Goal: Register for event/course

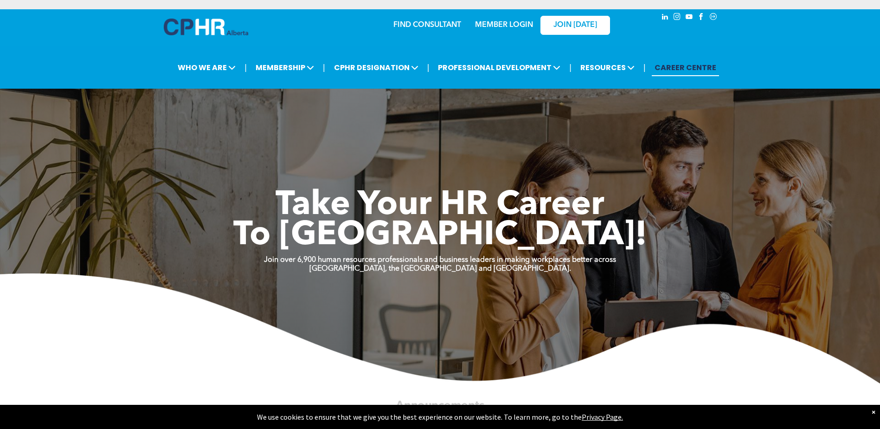
click at [505, 25] on link "MEMBER LOGIN" at bounding box center [504, 24] width 58 height 7
click at [496, 27] on link "MEMBER LOGIN" at bounding box center [504, 24] width 58 height 7
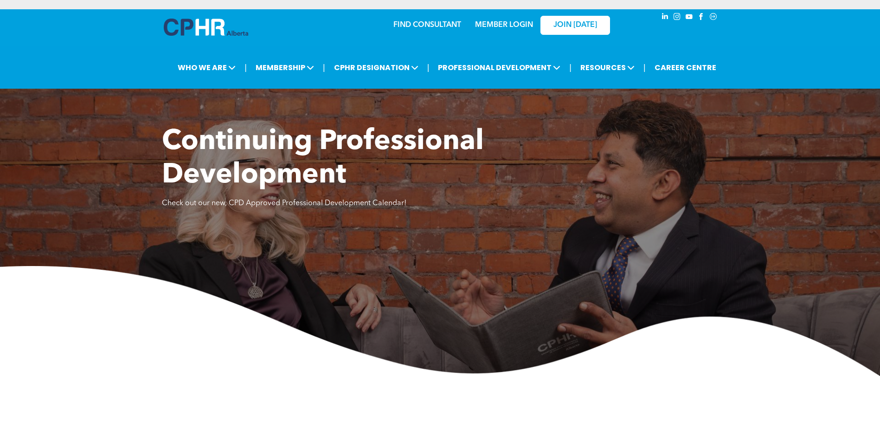
click at [506, 25] on link "MEMBER LOGIN" at bounding box center [504, 24] width 58 height 7
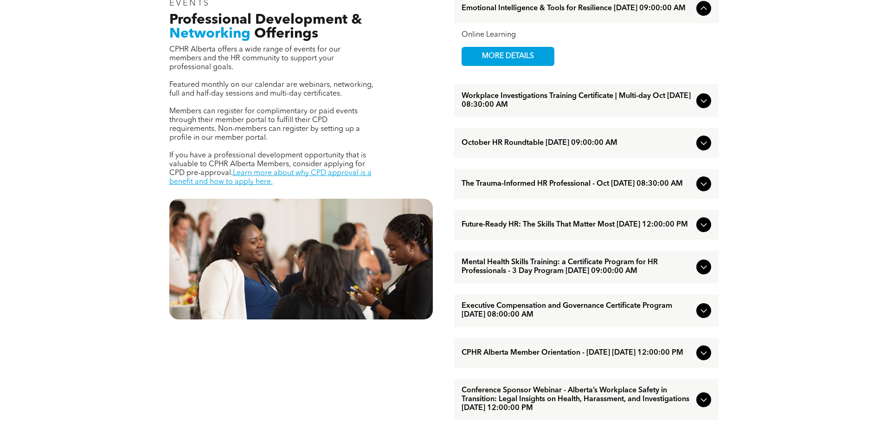
scroll to position [371, 0]
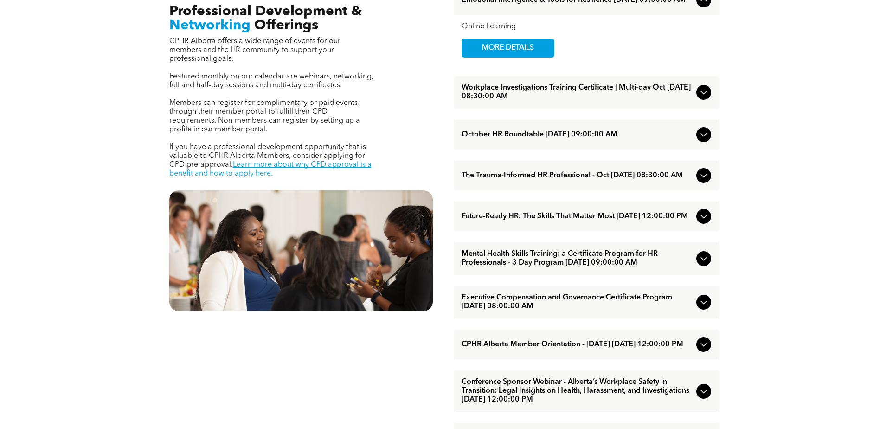
click at [699, 180] on icon at bounding box center [703, 175] width 11 height 11
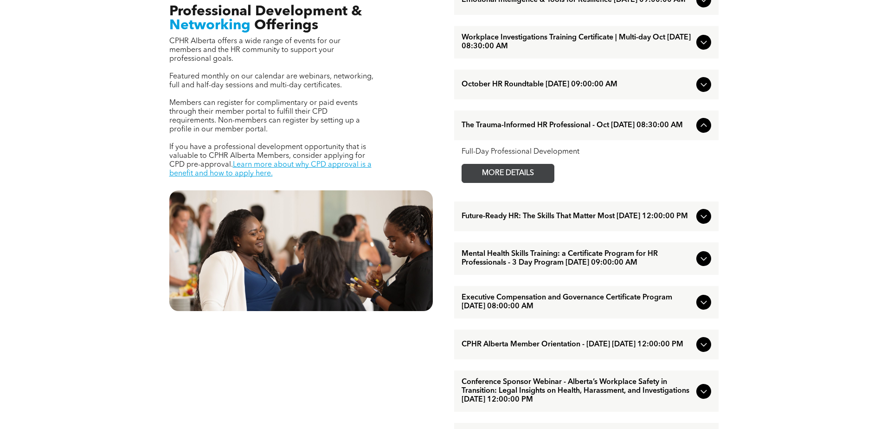
click at [500, 181] on span "MORE DETAILS" at bounding box center [507, 173] width 73 height 18
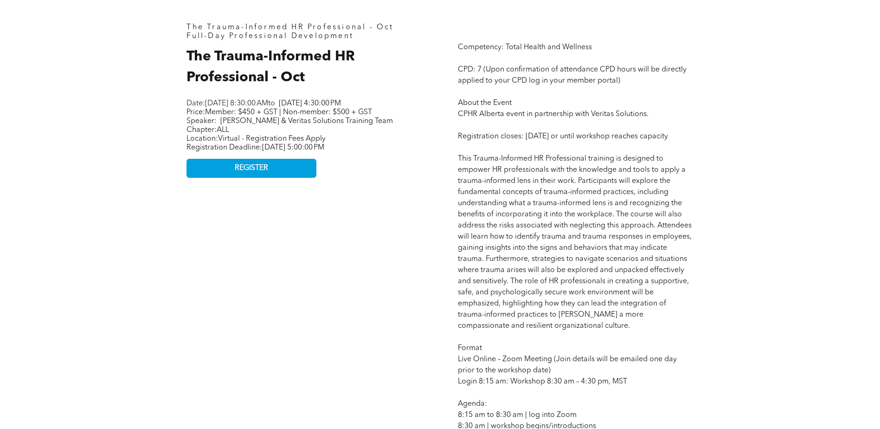
scroll to position [464, 0]
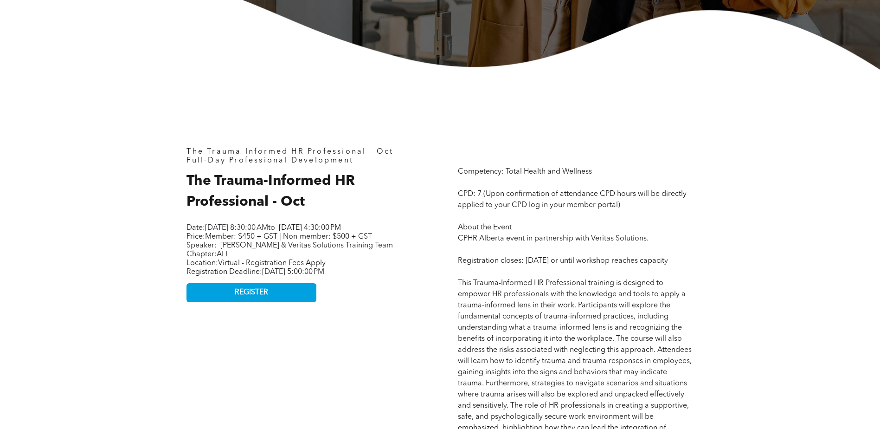
scroll to position [325, 0]
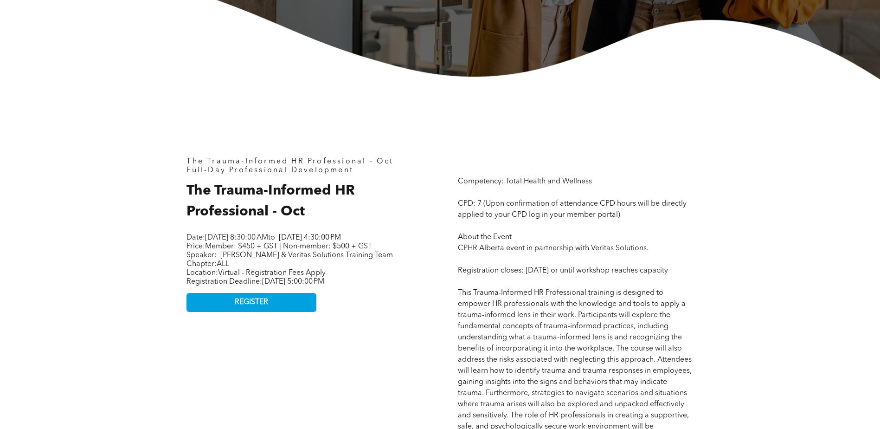
click at [301, 212] on span "The Trauma-Informed HR Professional - Oct" at bounding box center [270, 201] width 168 height 35
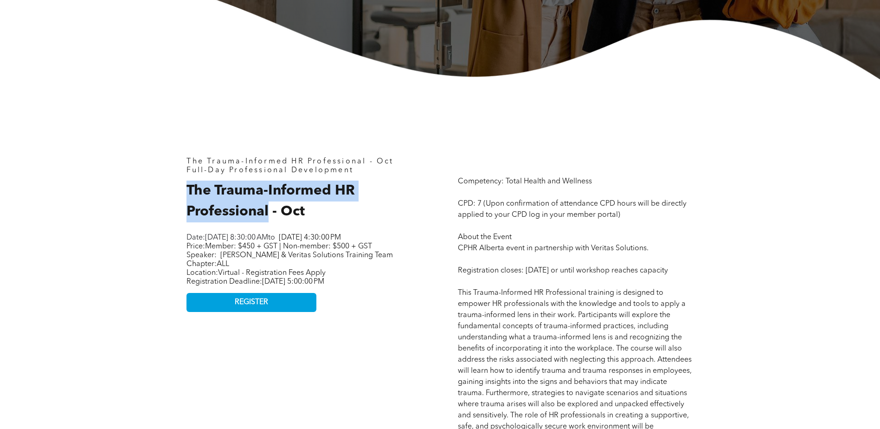
drag, startPoint x: 270, startPoint y: 212, endPoint x: 183, endPoint y: 191, distance: 89.4
copy span "The Trauma-Informed HR Professional"
